Goal: Information Seeking & Learning: Learn about a topic

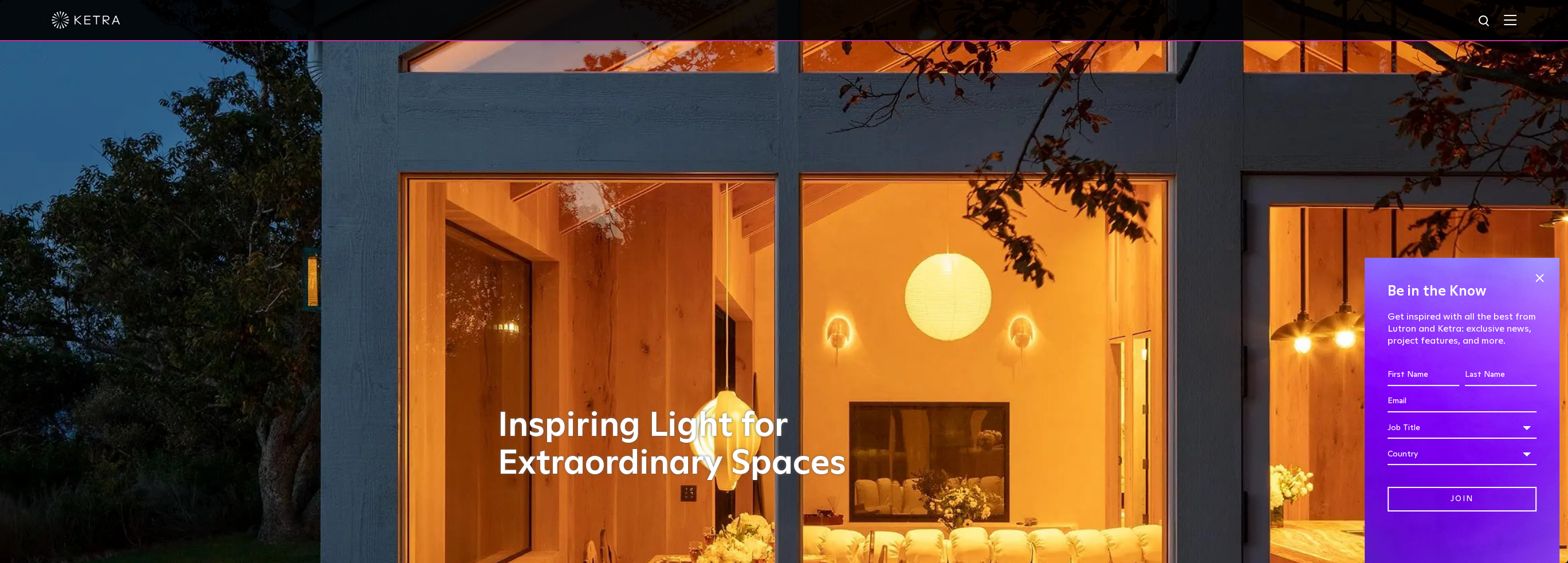
click at [1516, 22] on img at bounding box center [1510, 19] width 12 height 11
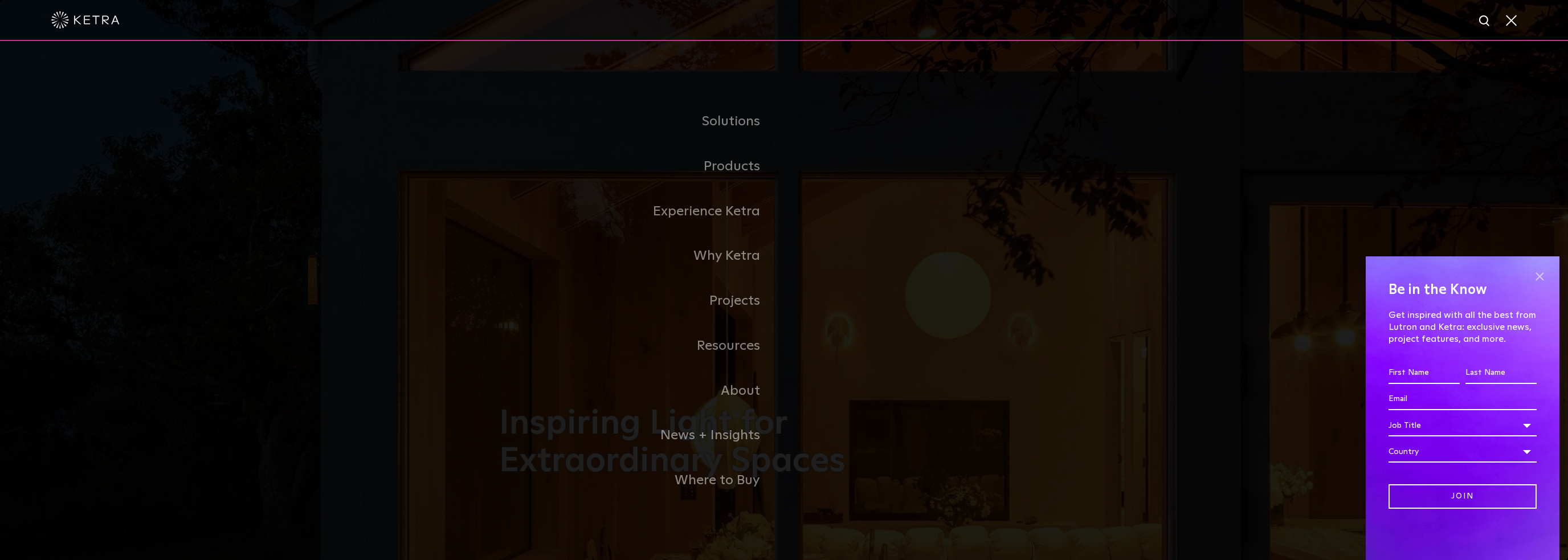
click at [1541, 277] on span at bounding box center [1539, 277] width 17 height 17
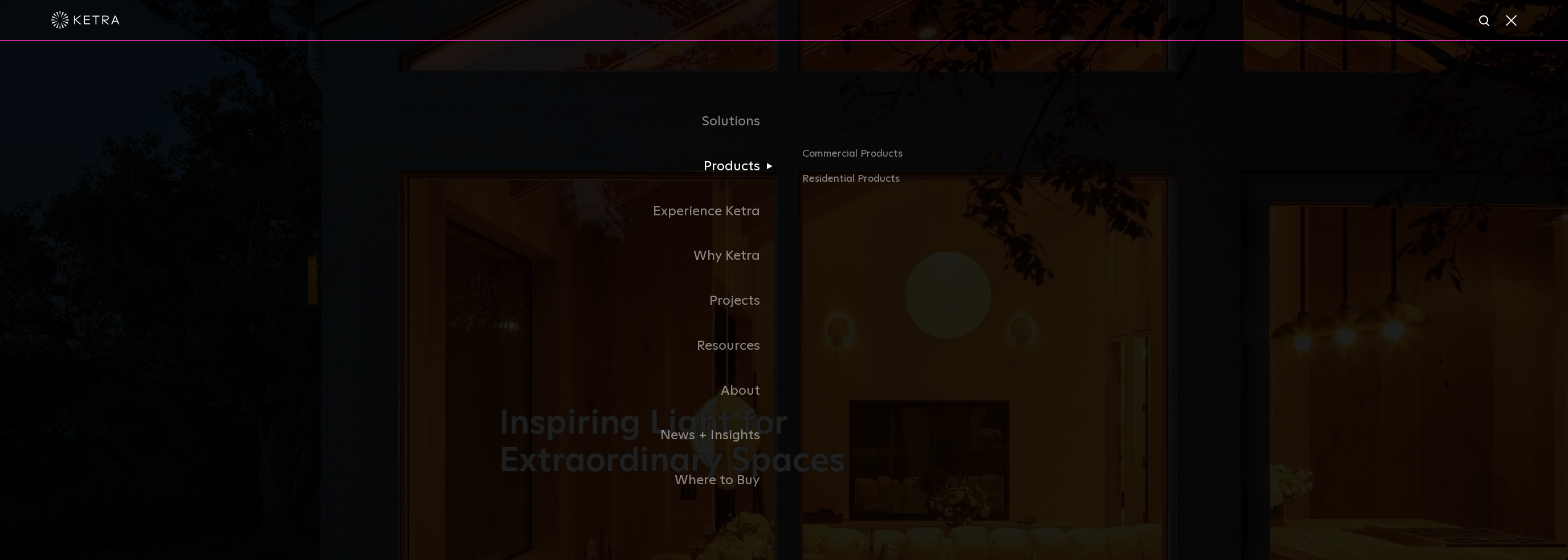
click at [726, 162] on link "Products" at bounding box center [641, 166] width 285 height 45
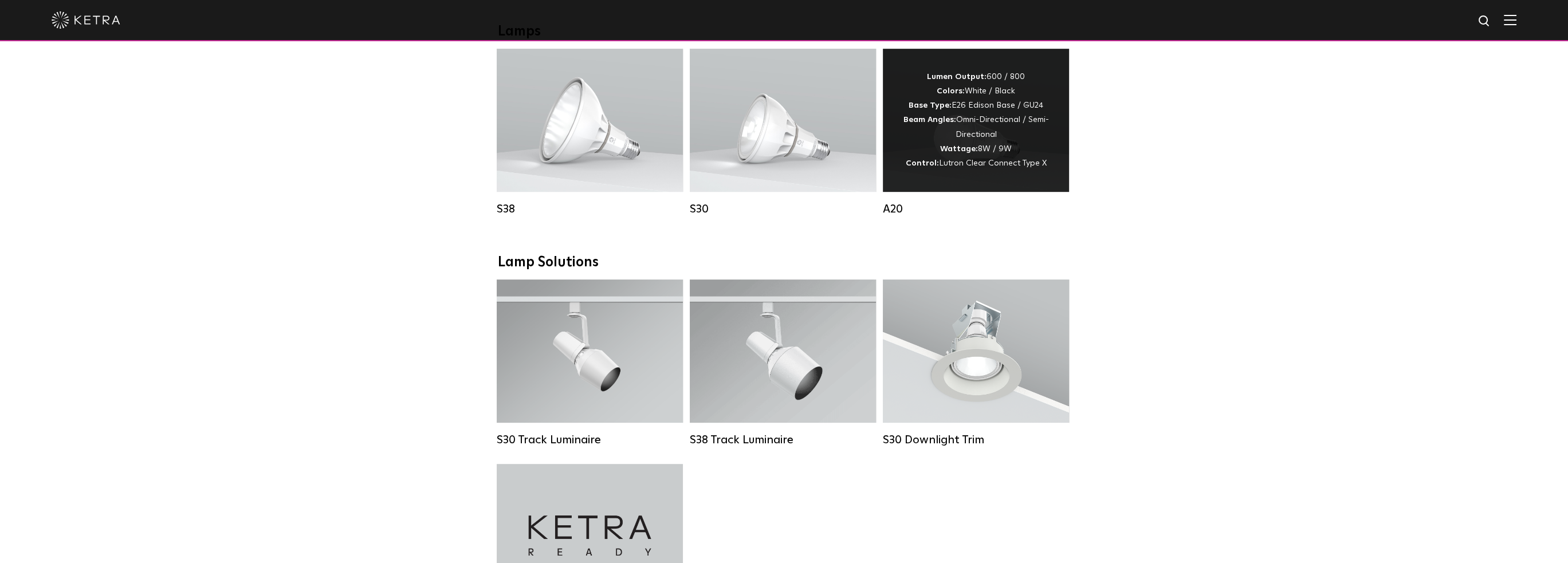
scroll to position [859, 0]
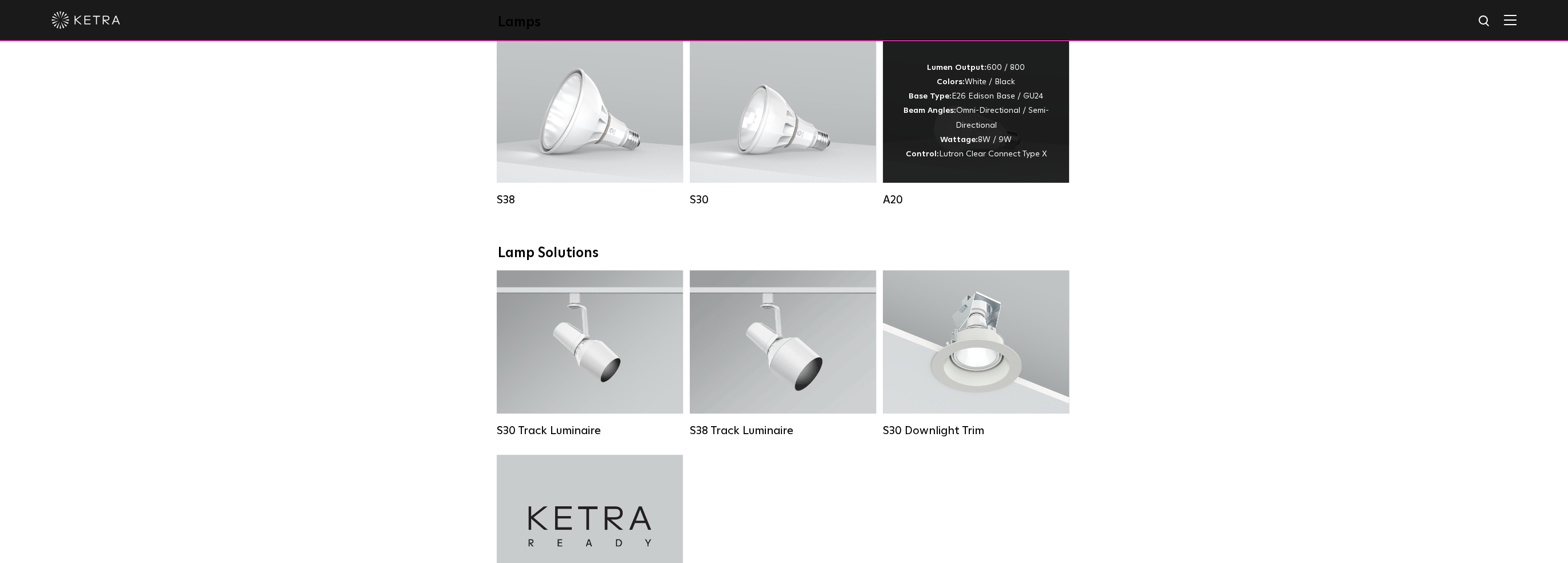
click at [932, 196] on div "A20" at bounding box center [976, 122] width 186 height 167
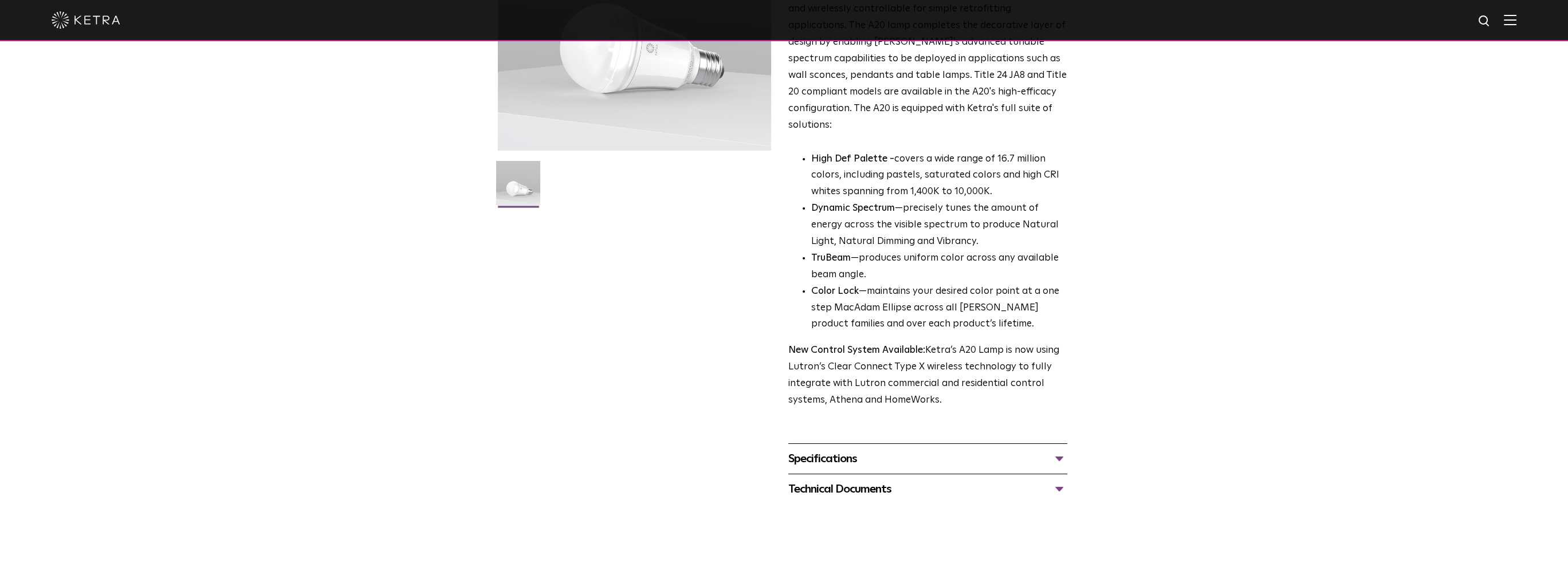
scroll to position [145, 0]
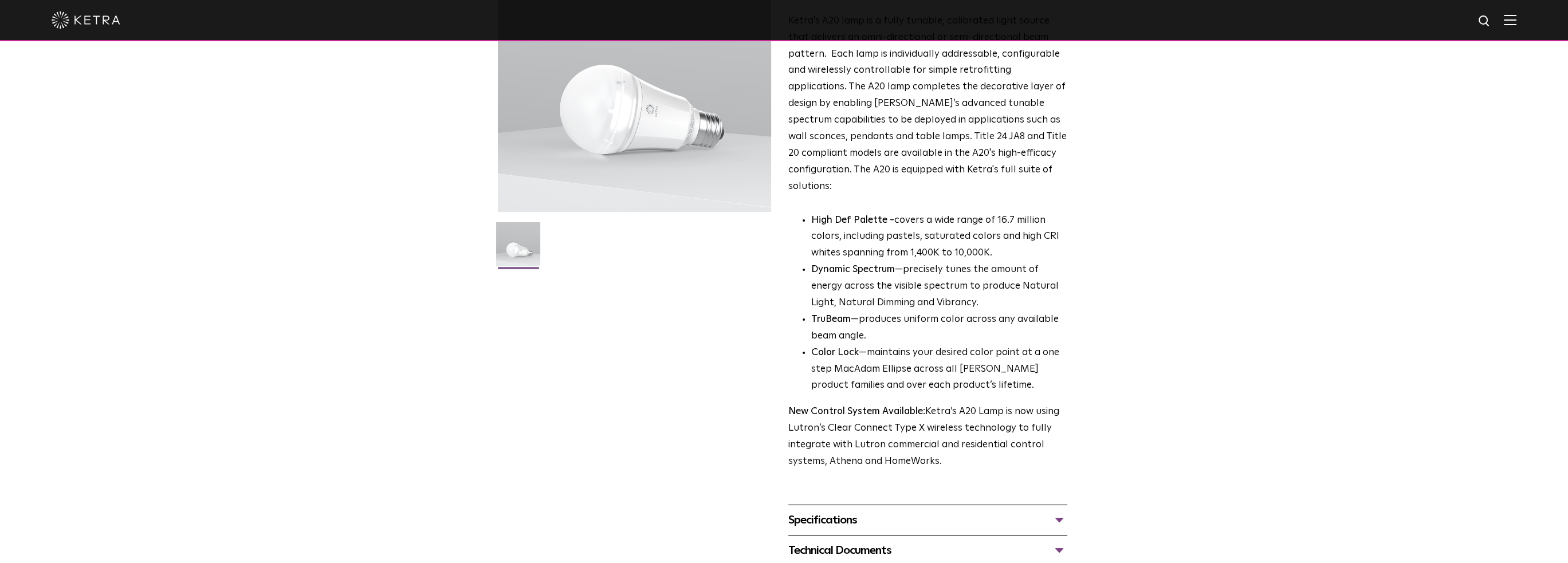
drag, startPoint x: 1071, startPoint y: 243, endPoint x: 945, endPoint y: 244, distance: 126.0
click at [945, 244] on p "High Def Palette - covers a wide range of 16.7 million colors, including pastel…" at bounding box center [939, 237] width 256 height 50
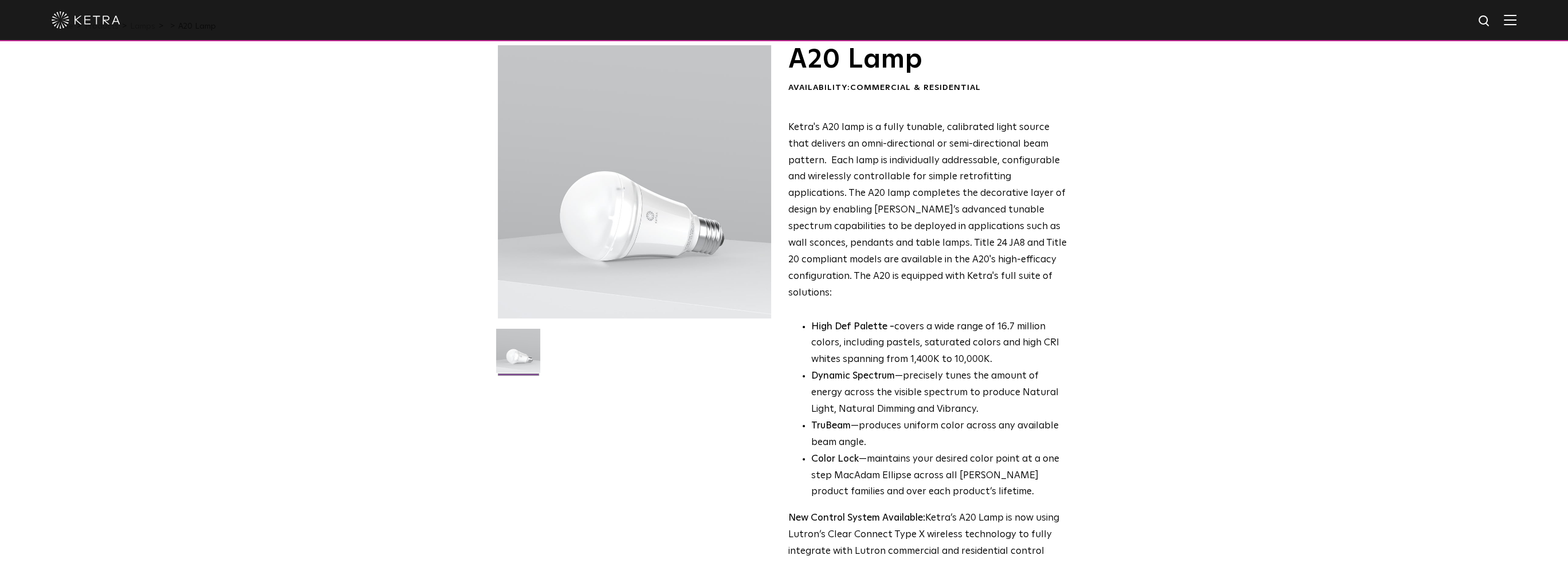
scroll to position [0, 0]
